Goal: Navigation & Orientation: Find specific page/section

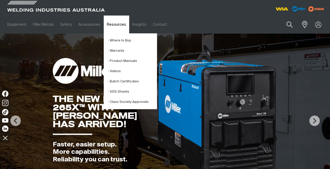
click at [117, 26] on link "Resources" at bounding box center [116, 24] width 25 height 18
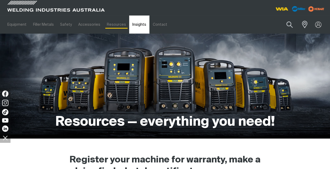
click at [135, 26] on link "Insights" at bounding box center [139, 24] width 20 height 18
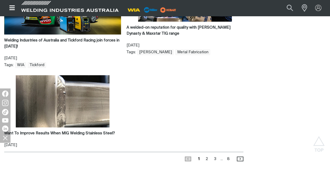
scroll to position [527, 0]
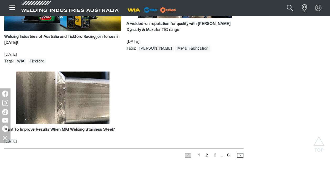
click at [207, 154] on link "Page 2" at bounding box center [207, 155] width 6 height 7
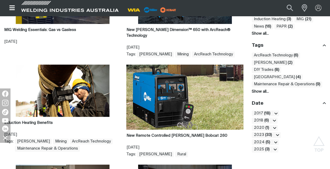
scroll to position [199, 0]
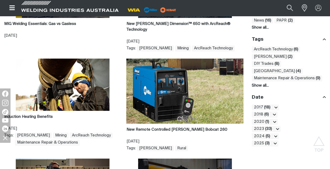
click at [54, 91] on img at bounding box center [63, 84] width 94 height 52
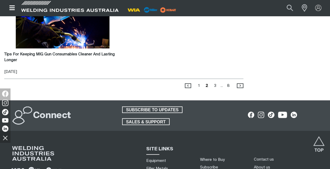
scroll to position [543, 0]
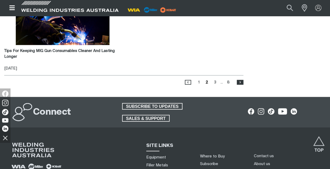
click at [239, 80] on span "›" at bounding box center [240, 82] width 6 height 5
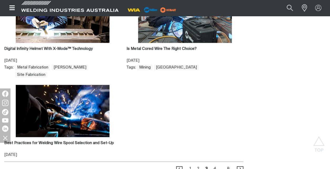
scroll to position [473, 0]
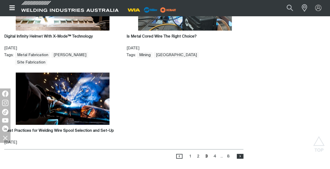
click at [240, 153] on span "›" at bounding box center [240, 155] width 6 height 5
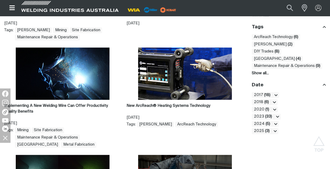
scroll to position [212, 0]
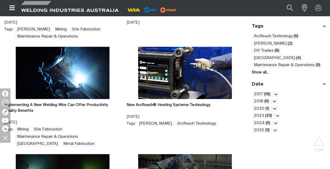
click at [192, 87] on img at bounding box center [185, 73] width 94 height 52
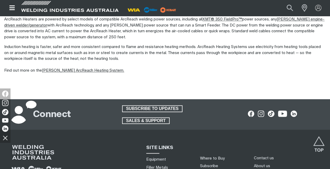
scroll to position [323, 0]
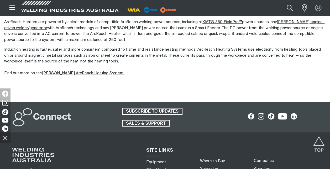
click at [82, 74] on link "Miller ArcReach Heating System." at bounding box center [83, 73] width 82 height 4
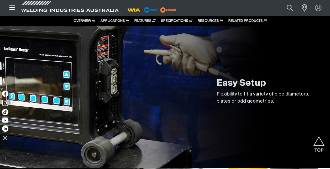
scroll to position [1301, 0]
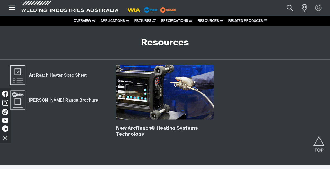
drag, startPoint x: 332, startPoint y: 82, endPoint x: 219, endPoint y: 106, distance: 116.3
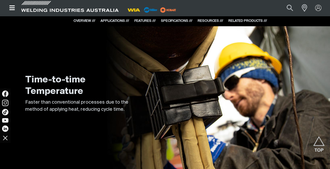
scroll to position [712, 0]
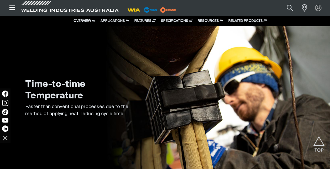
click at [208, 20] on link "RESOURCES ///" at bounding box center [209, 20] width 25 height 3
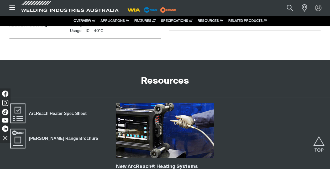
scroll to position [1296, 0]
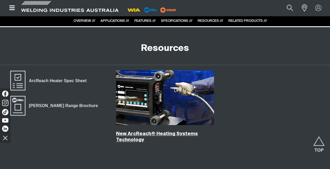
click at [186, 132] on link "New ArcReach® Heating Systems Technology" at bounding box center [157, 136] width 82 height 11
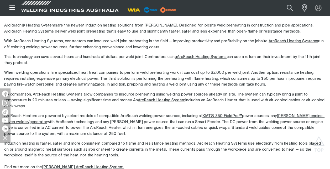
scroll to position [230, 0]
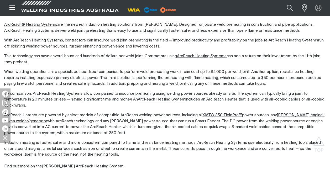
click at [160, 99] on link "ArcReach Heating System" at bounding box center [161, 99] width 47 height 4
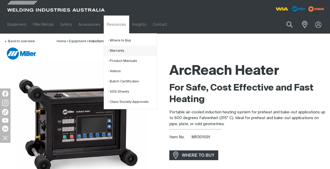
click at [111, 51] on link "Warranty" at bounding box center [132, 51] width 49 height 10
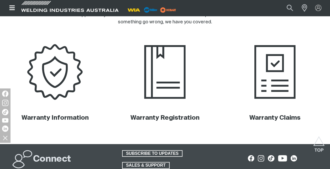
scroll to position [216, 0]
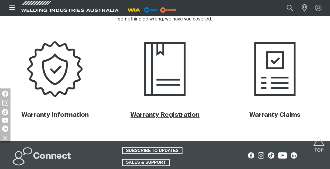
click at [185, 115] on link "Warranty Registration" at bounding box center [164, 115] width 69 height 6
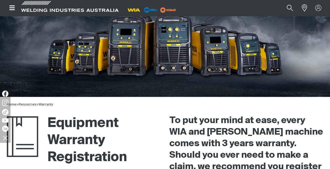
scroll to position [40, 0]
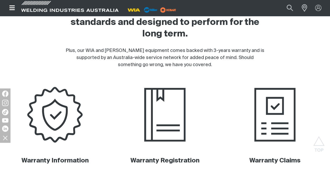
scroll to position [216, 0]
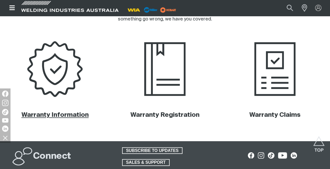
click at [59, 115] on link "Warranty Information" at bounding box center [54, 115] width 67 height 6
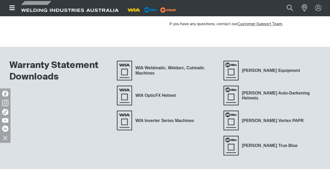
scroll to position [189, 0]
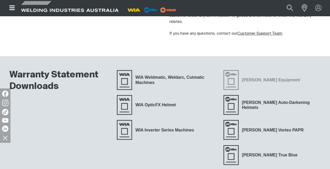
click at [263, 77] on span "Miller Equipment" at bounding box center [270, 80] width 65 height 7
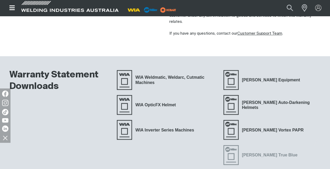
click at [250, 152] on span "Miller True Blue" at bounding box center [269, 155] width 62 height 7
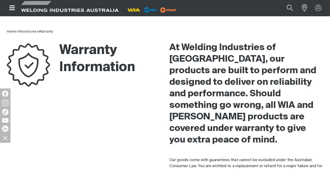
scroll to position [0, 0]
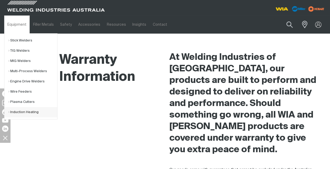
click at [28, 112] on link "Induction Heating" at bounding box center [32, 112] width 49 height 10
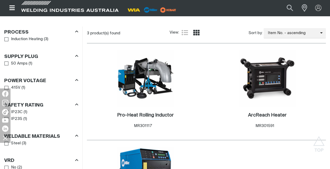
scroll to position [270, 0]
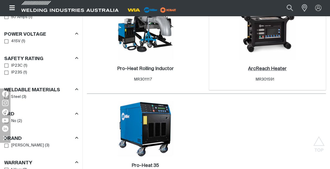
click at [269, 68] on h2 "ArcReach Heater ." at bounding box center [267, 68] width 39 height 5
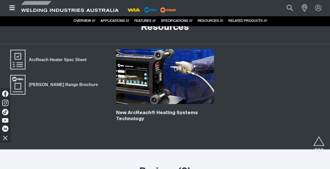
scroll to position [1312, 0]
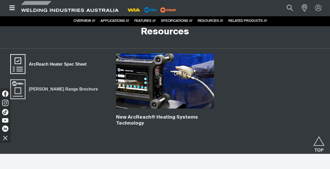
click at [41, 62] on span "ArcReach Heater Spec Sheet" at bounding box center [57, 64] width 64 height 7
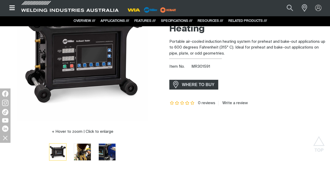
scroll to position [0, 0]
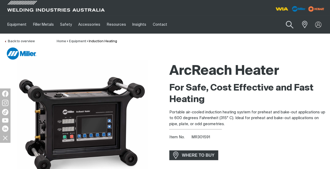
click at [287, 25] on button "Search products" at bounding box center [289, 24] width 21 height 15
click at [244, 26] on input "Search" at bounding box center [257, 25] width 81 height 12
type input "Harness the heat"
click at [280, 18] on button "Search products" at bounding box center [289, 24] width 18 height 12
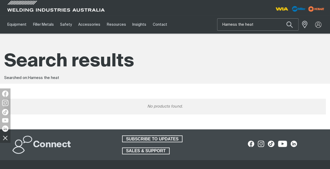
drag, startPoint x: 257, startPoint y: 25, endPoint x: 222, endPoint y: 26, distance: 35.4
click at [222, 26] on input "Harness the heat" at bounding box center [257, 25] width 81 height 12
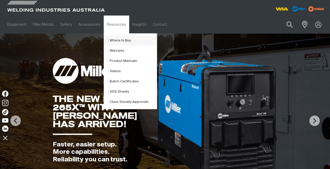
click at [118, 41] on link "Where to Buy" at bounding box center [132, 40] width 49 height 10
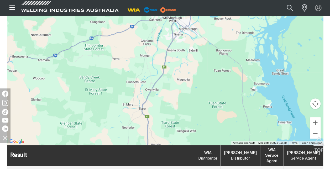
scroll to position [202, 0]
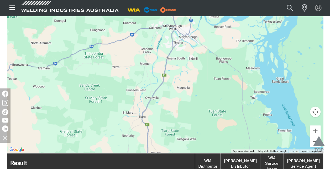
click at [315, 144] on img "Scroll to top" at bounding box center [318, 145] width 11 height 19
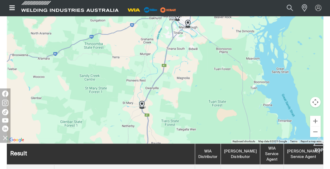
scroll to position [212, 0]
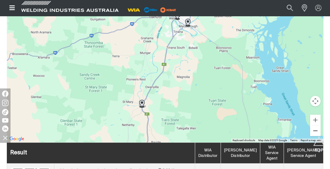
click at [313, 131] on button "Zoom out" at bounding box center [315, 130] width 10 height 10
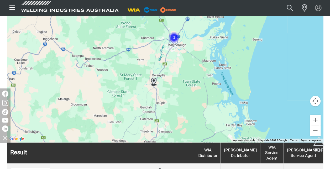
click at [313, 131] on button "Zoom out" at bounding box center [315, 130] width 10 height 10
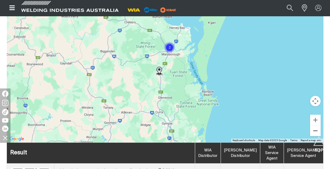
click at [313, 131] on button "Zoom out" at bounding box center [315, 130] width 10 height 10
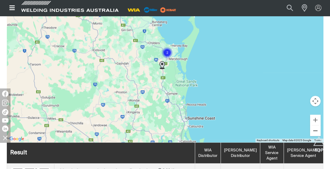
click at [313, 131] on button "Zoom out" at bounding box center [315, 130] width 10 height 10
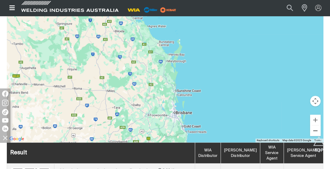
click at [313, 131] on button "Zoom out" at bounding box center [315, 130] width 10 height 10
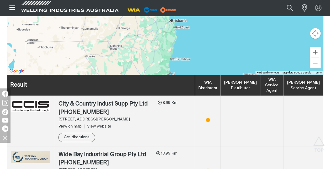
scroll to position [264, 0]
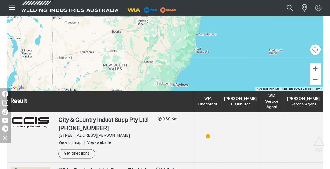
drag, startPoint x: 144, startPoint y: 73, endPoint x: 171, endPoint y: 32, distance: 49.3
click at [171, 32] on div "To navigate, press the arrow keys." at bounding box center [165, 11] width 316 height 157
click at [176, 63] on div "To navigate, press the arrow keys." at bounding box center [165, 11] width 316 height 157
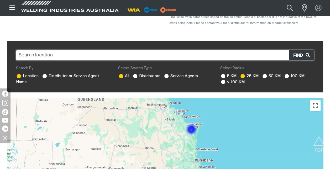
scroll to position [102, 0]
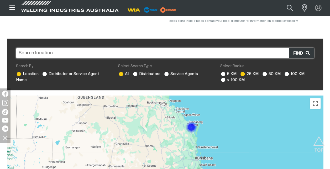
click at [31, 53] on input "text" at bounding box center [165, 53] width 298 height 10
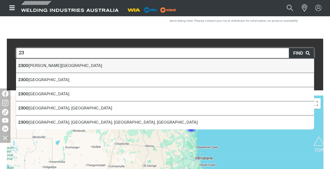
type input "2"
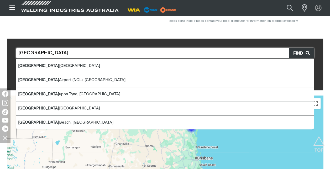
click at [29, 65] on b "[GEOGRAPHIC_DATA]" at bounding box center [38, 66] width 41 height 4
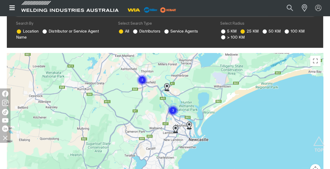
scroll to position [158, 0]
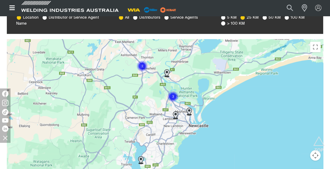
click at [172, 96] on img "Cluster of 3 markers" at bounding box center [173, 96] width 12 height 12
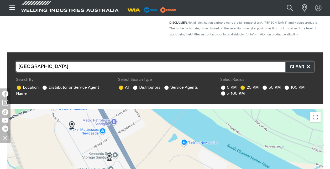
scroll to position [85, 0]
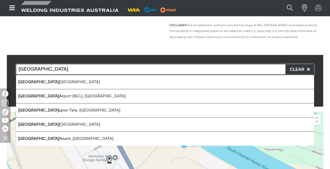
click at [64, 69] on input "[GEOGRAPHIC_DATA]" at bounding box center [165, 69] width 298 height 10
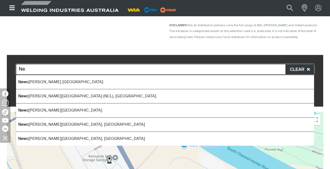
type input "N"
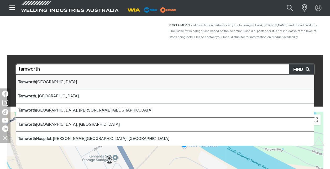
click at [36, 82] on b "Tamworth" at bounding box center [27, 82] width 18 height 4
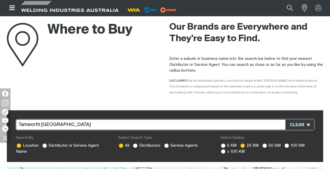
scroll to position [0, 0]
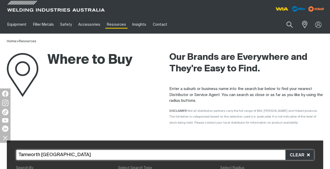
click at [52, 154] on input "Tamworth [GEOGRAPHIC_DATA]" at bounding box center [165, 154] width 298 height 10
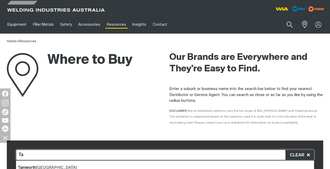
type input "T"
click at [36, 167] on b "Gunnedah" at bounding box center [27, 167] width 18 height 4
type input "[GEOGRAPHIC_DATA] [GEOGRAPHIC_DATA]"
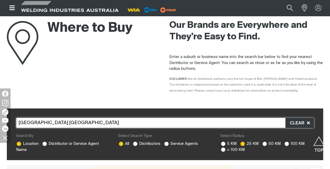
scroll to position [19, 0]
